Goal: Check status: Check status

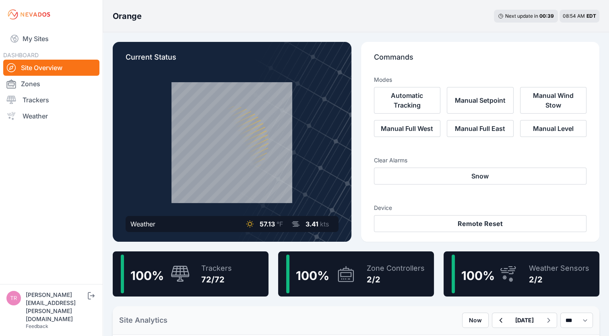
click at [230, 97] on icon at bounding box center [231, 142] width 129 height 129
click at [50, 99] on link "Trackers" at bounding box center [51, 100] width 96 height 16
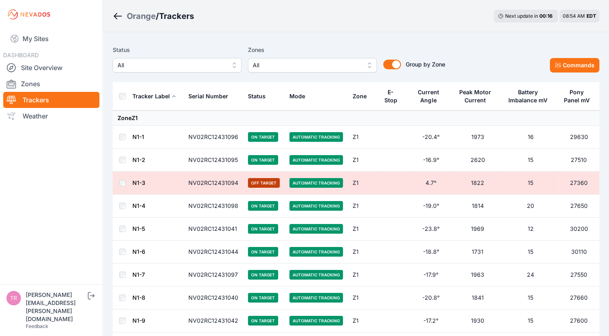
click at [314, 184] on span "Automatic Tracking" at bounding box center [316, 183] width 54 height 10
click at [261, 183] on span "Off Target" at bounding box center [264, 183] width 32 height 10
click at [213, 183] on td "NV02RC12431094" at bounding box center [213, 182] width 60 height 23
click at [139, 184] on link "N1-3" at bounding box center [138, 182] width 13 height 7
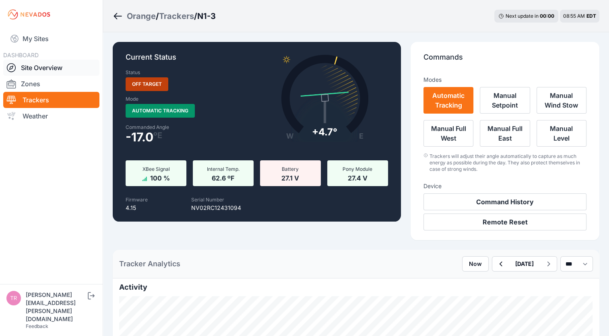
click at [44, 67] on link "Site Overview" at bounding box center [51, 68] width 96 height 16
